Goal: Transaction & Acquisition: Purchase product/service

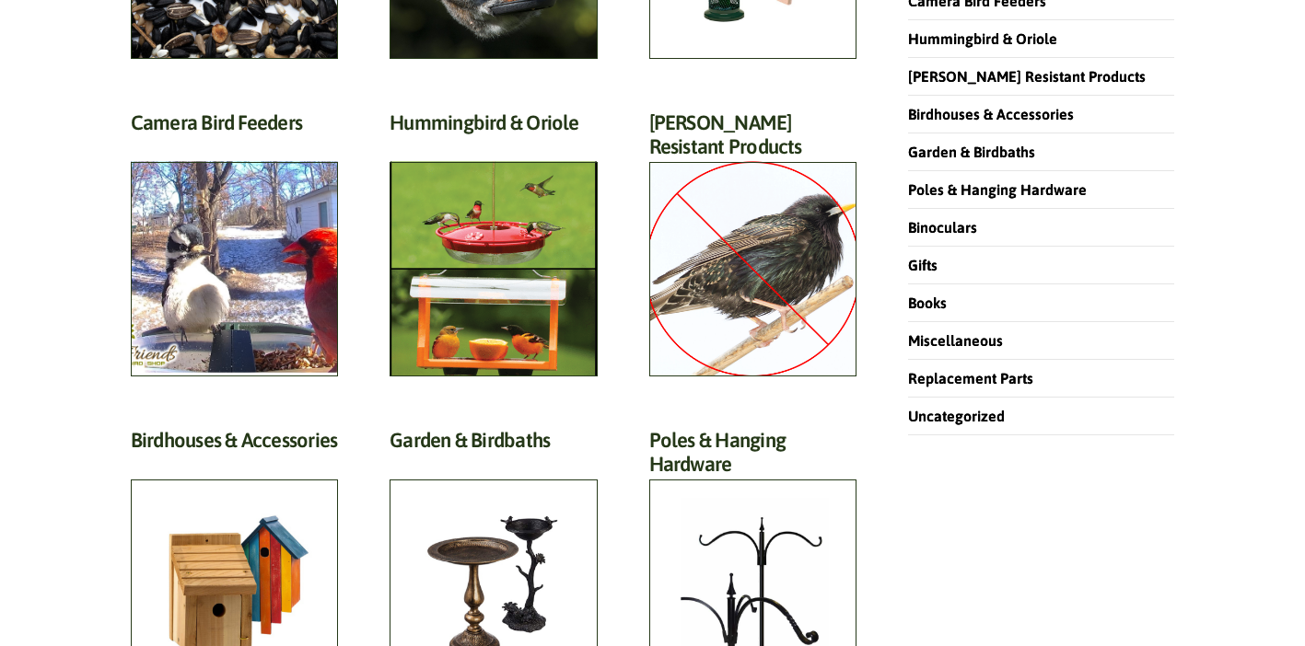
scroll to position [460, 0]
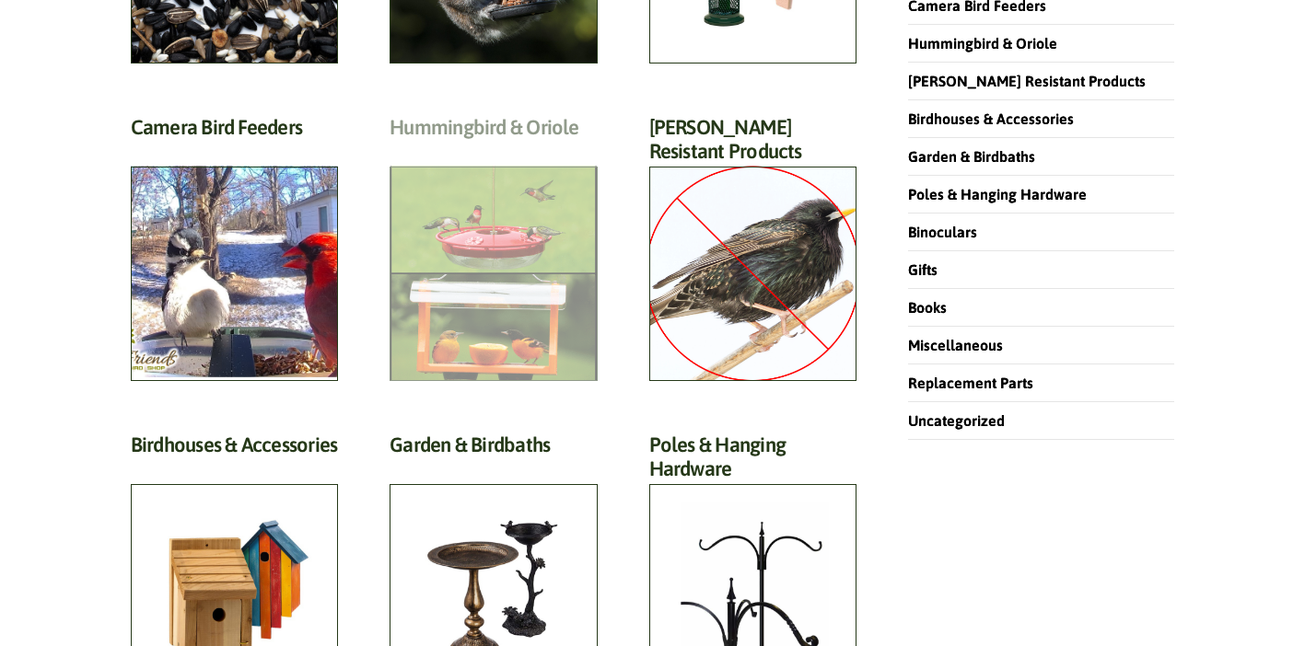
click at [478, 149] on h2 "Hummingbird & Oriole (46)" at bounding box center [493, 132] width 207 height 34
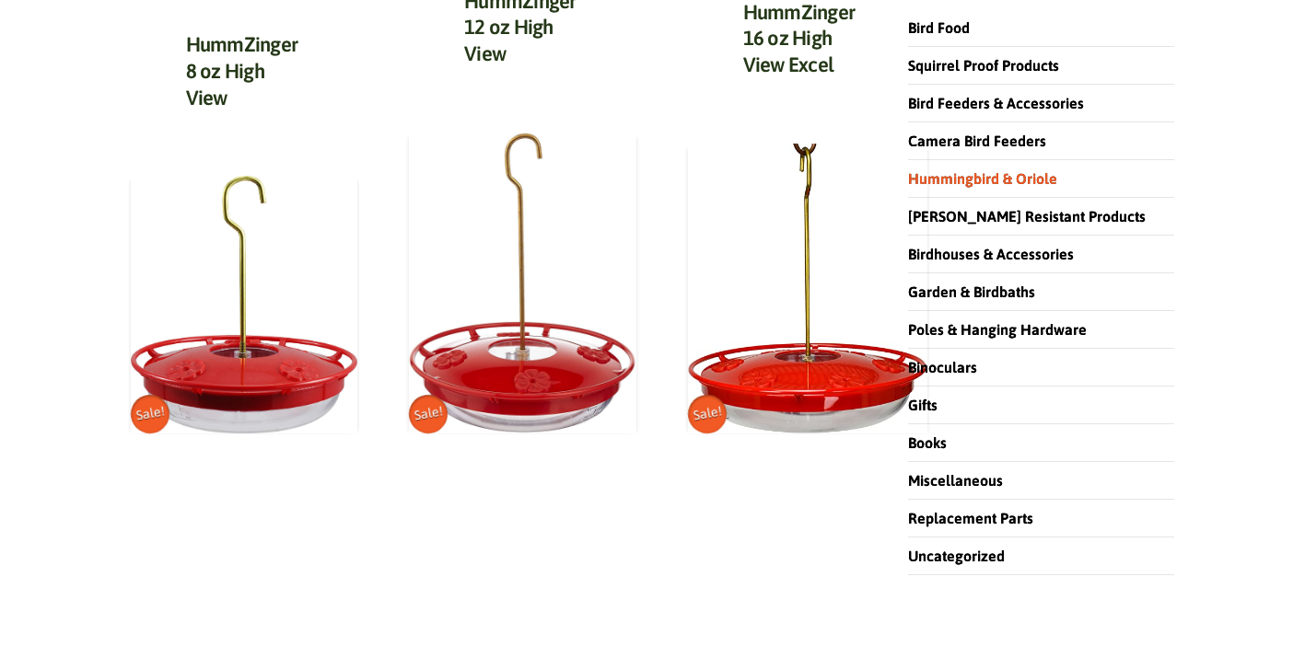
scroll to position [329, 0]
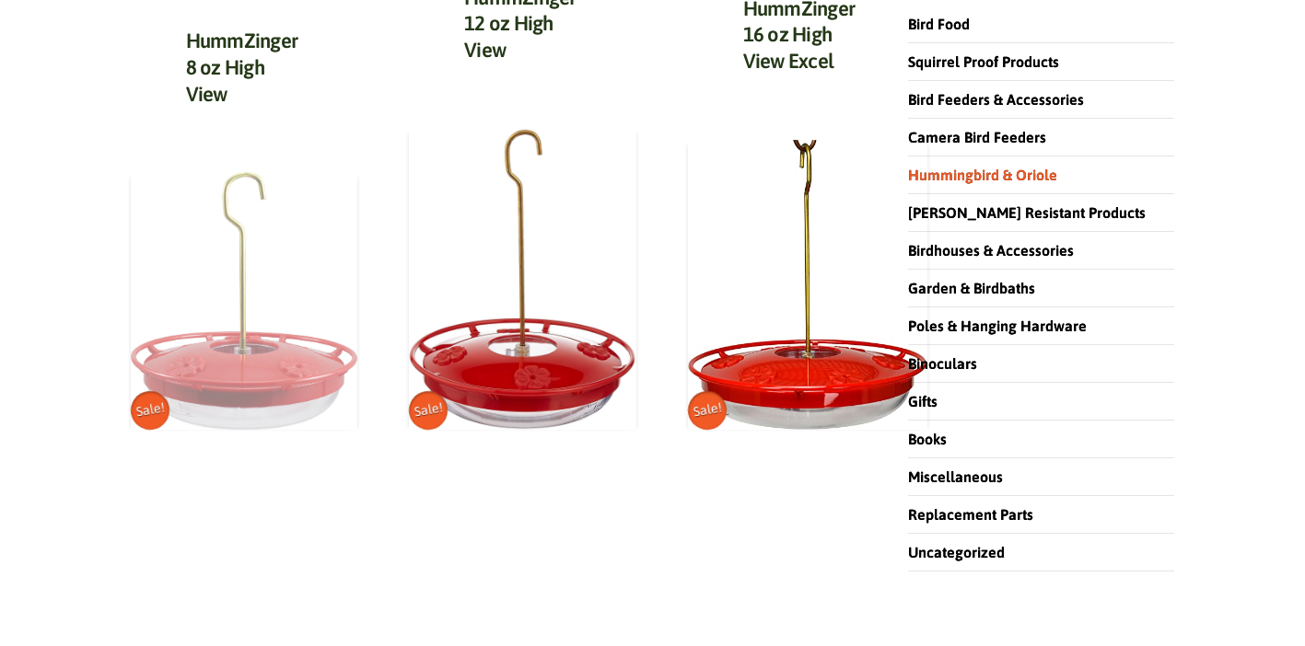
click at [243, 403] on img at bounding box center [244, 301] width 227 height 258
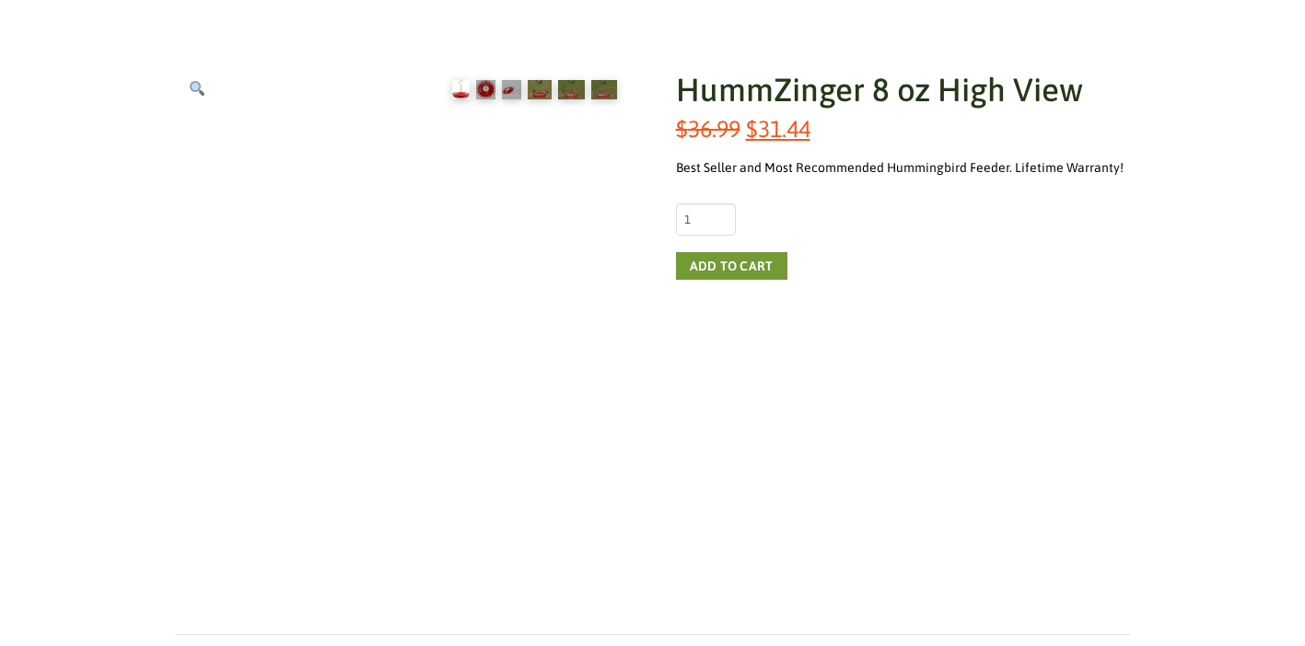
scroll to position [271, 0]
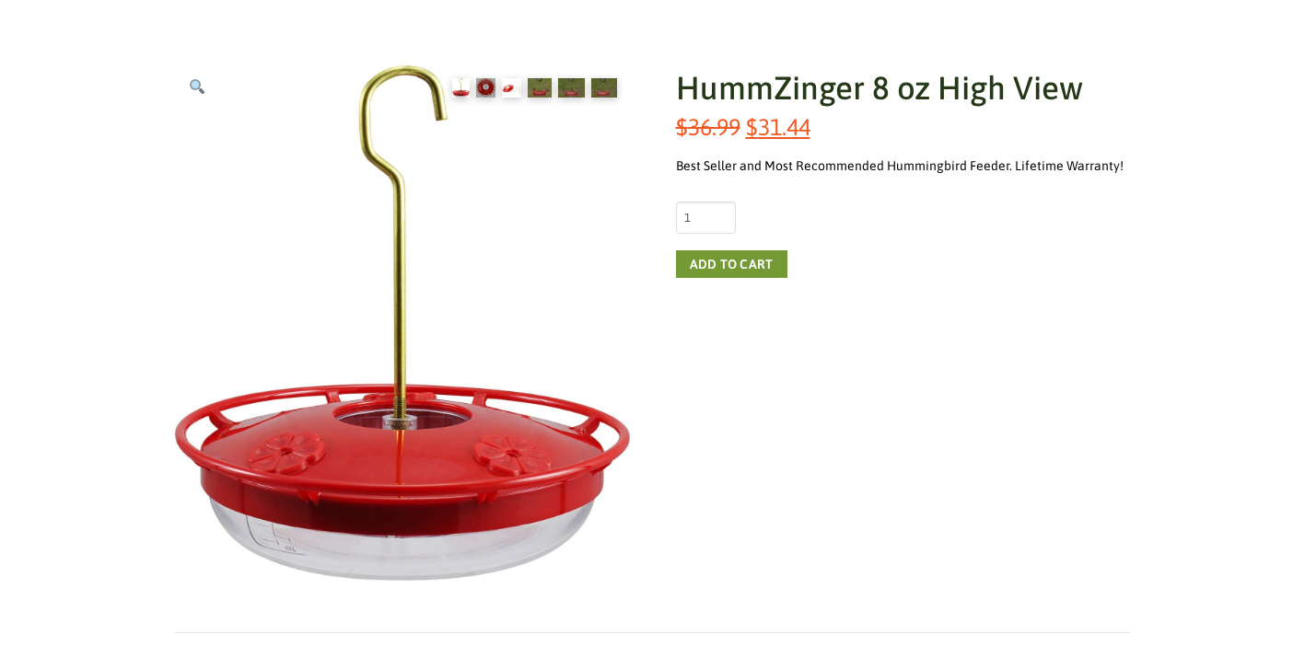
click at [511, 87] on img at bounding box center [511, 87] width 19 height 19
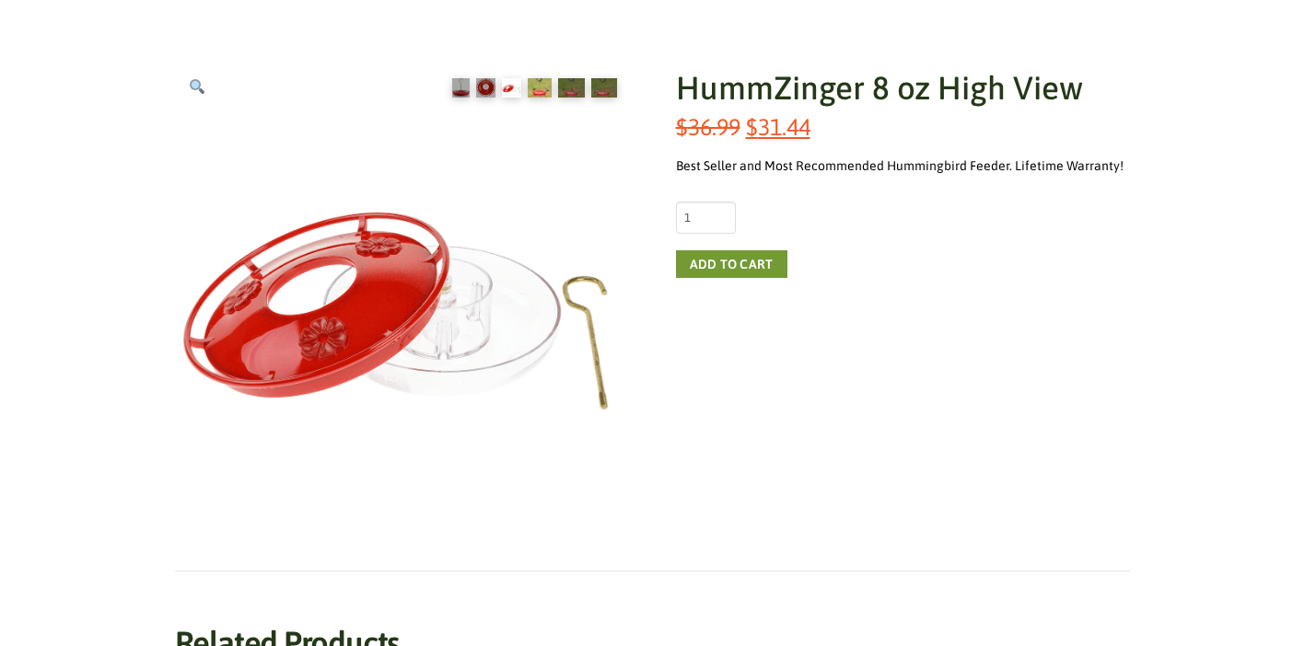
click at [541, 82] on img at bounding box center [540, 87] width 24 height 19
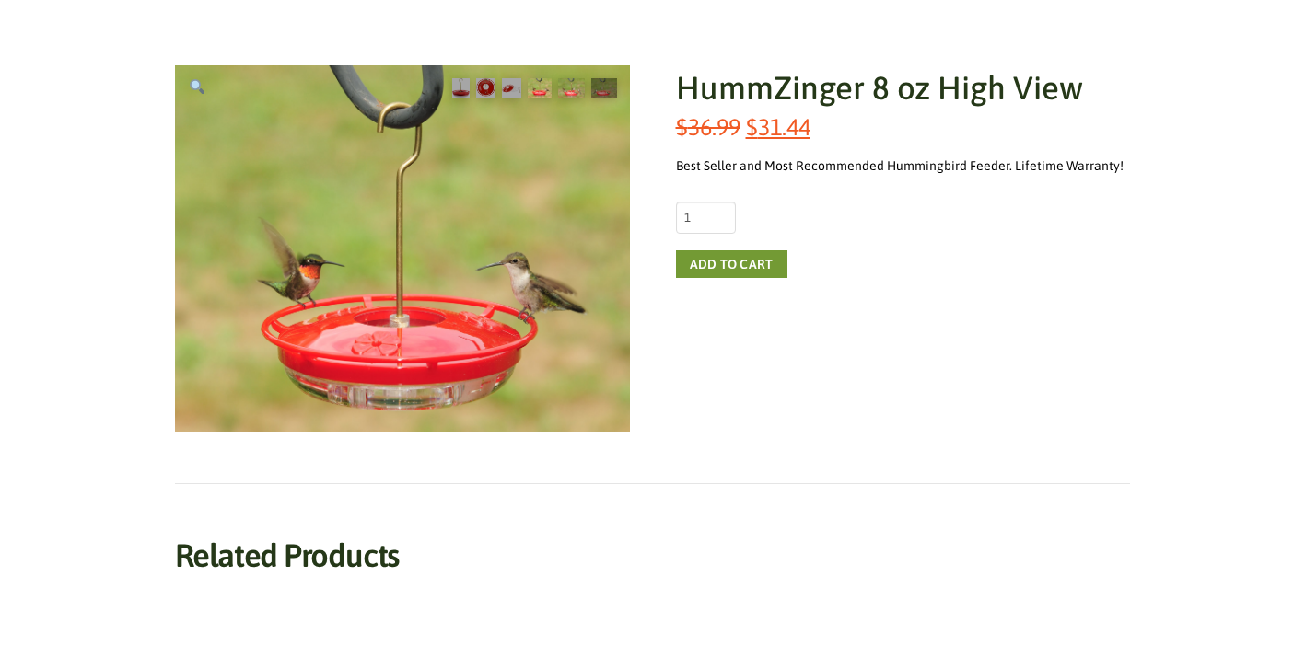
click at [569, 84] on img at bounding box center [571, 87] width 27 height 19
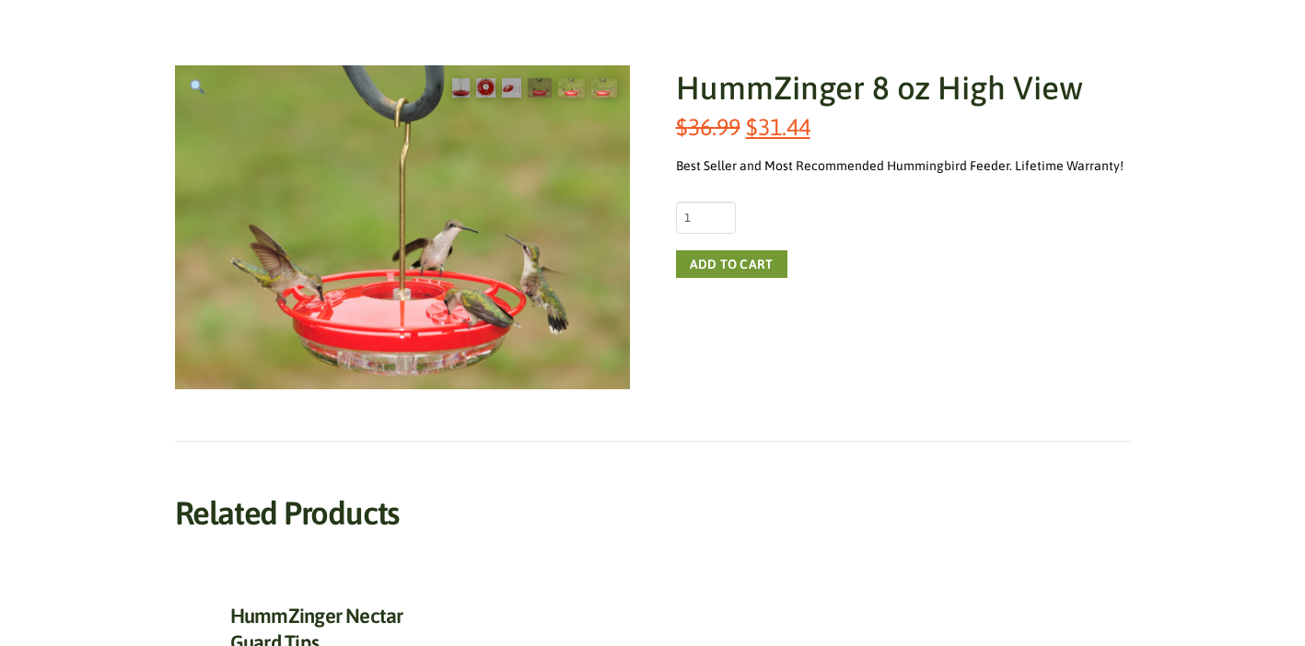
click at [604, 84] on img at bounding box center [603, 87] width 25 height 19
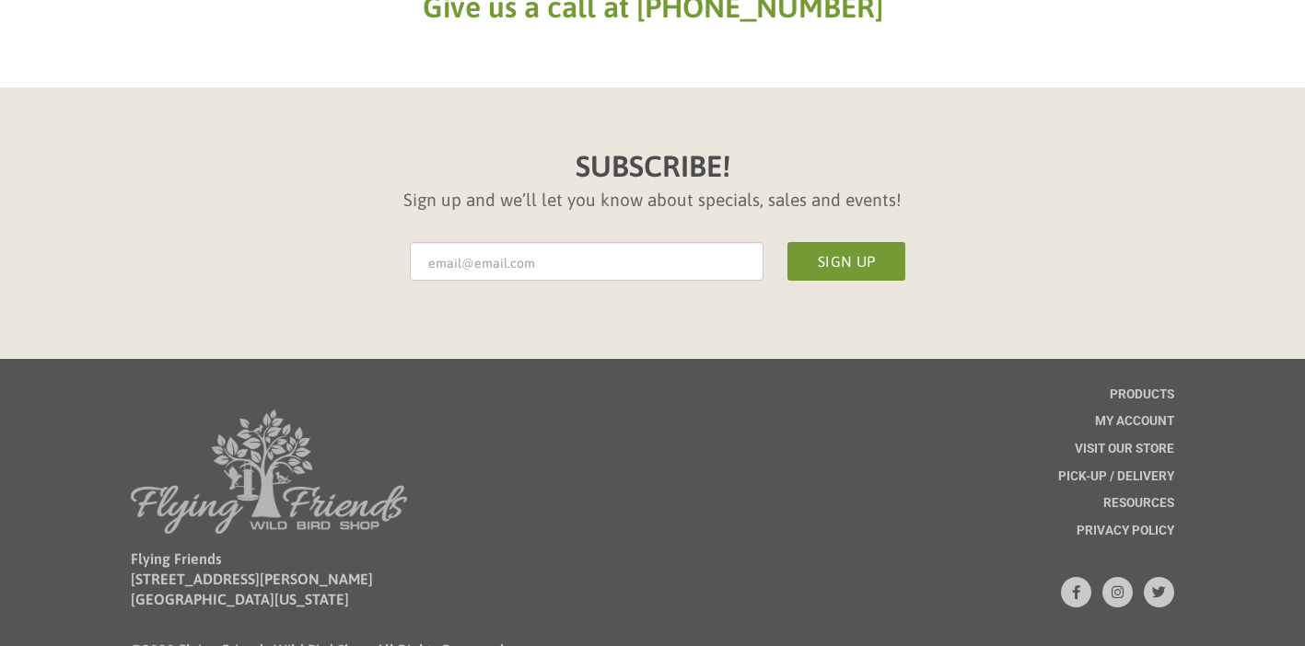
scroll to position [1919, 0]
